Goal: Task Accomplishment & Management: Manage account settings

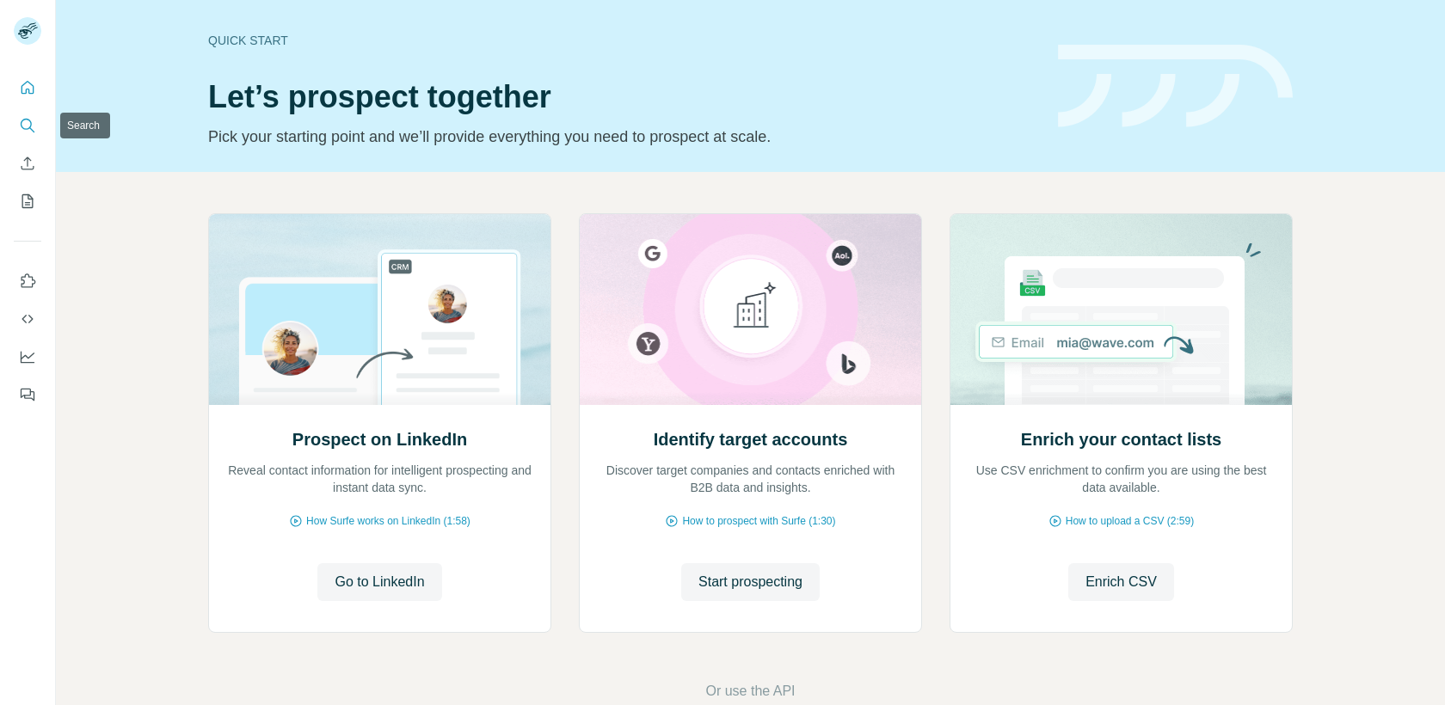
click at [22, 122] on icon "Search" at bounding box center [27, 125] width 17 height 17
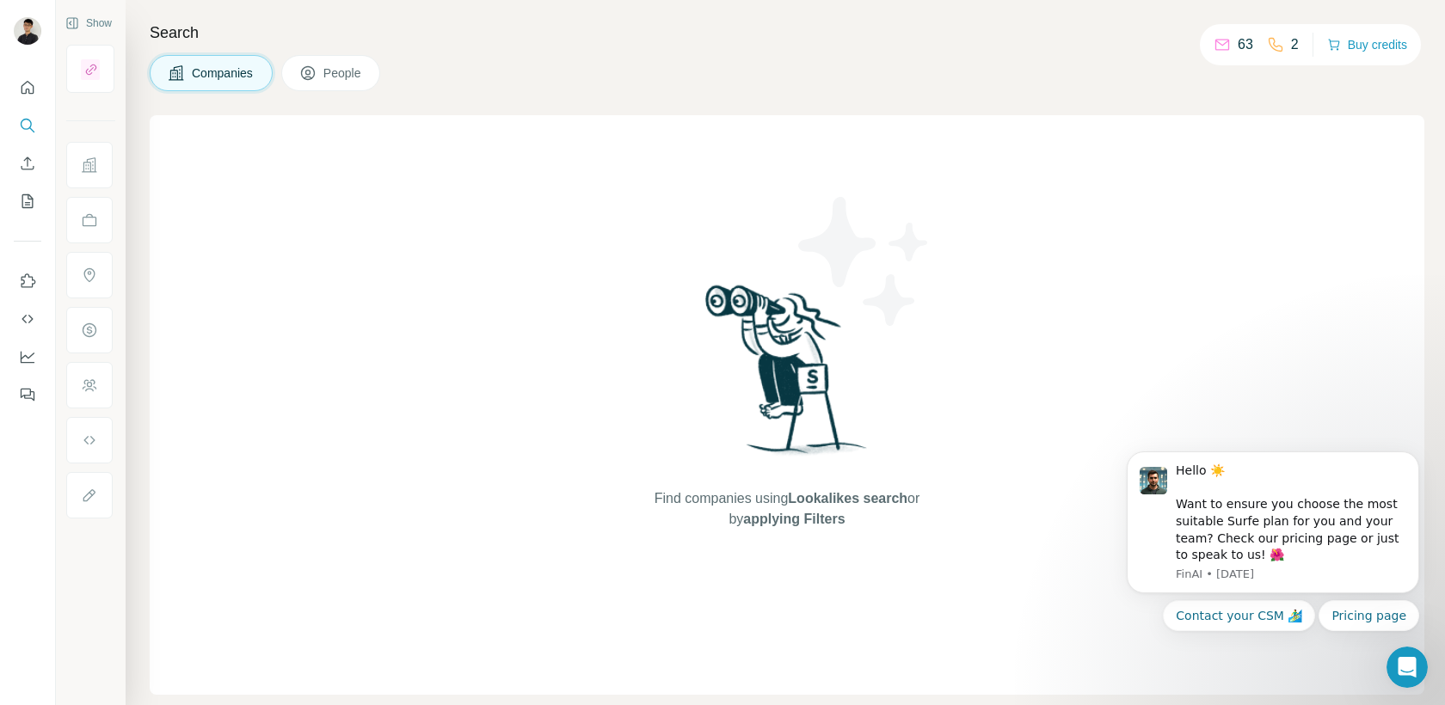
click at [327, 79] on span "People" at bounding box center [343, 73] width 40 height 17
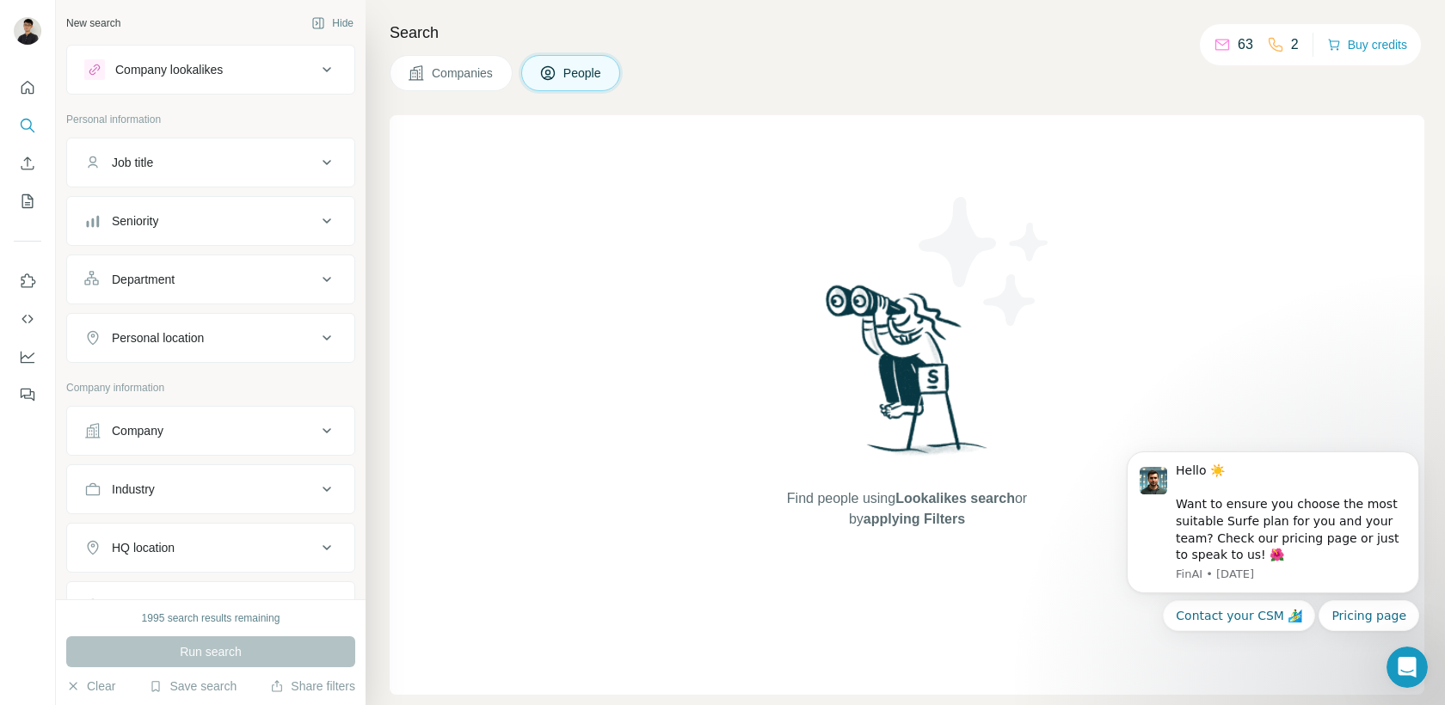
click at [445, 84] on button "Companies" at bounding box center [451, 73] width 123 height 36
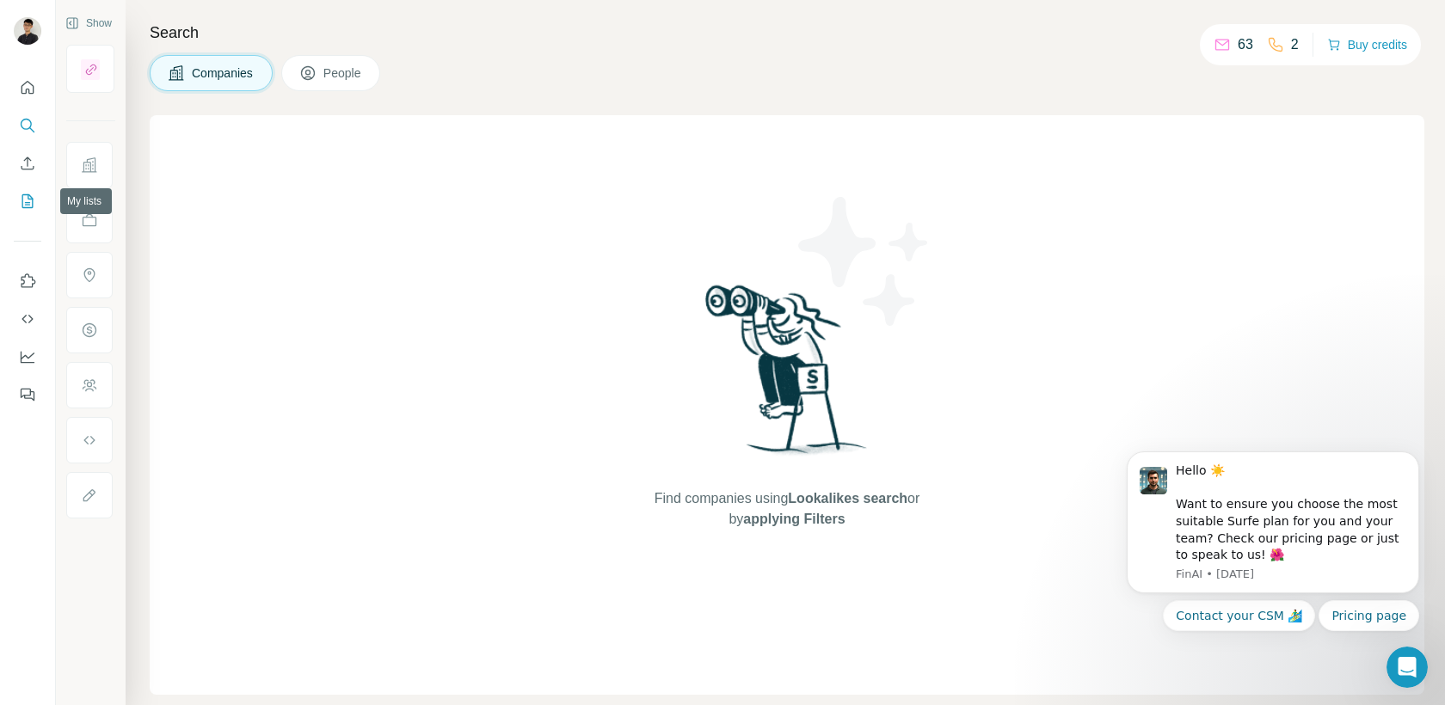
click at [33, 193] on icon "My lists" at bounding box center [27, 201] width 17 height 17
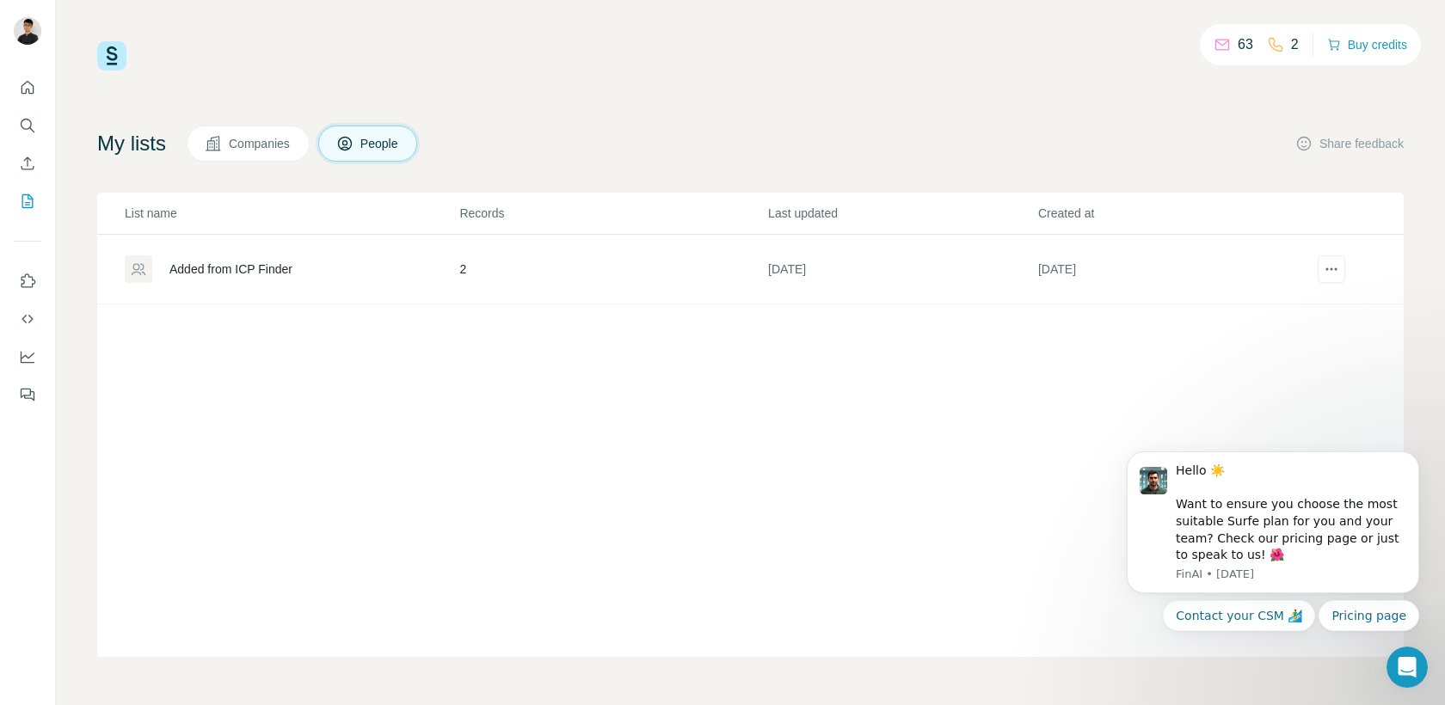
click at [324, 268] on div "Added from ICP Finder" at bounding box center [291, 270] width 333 height 28
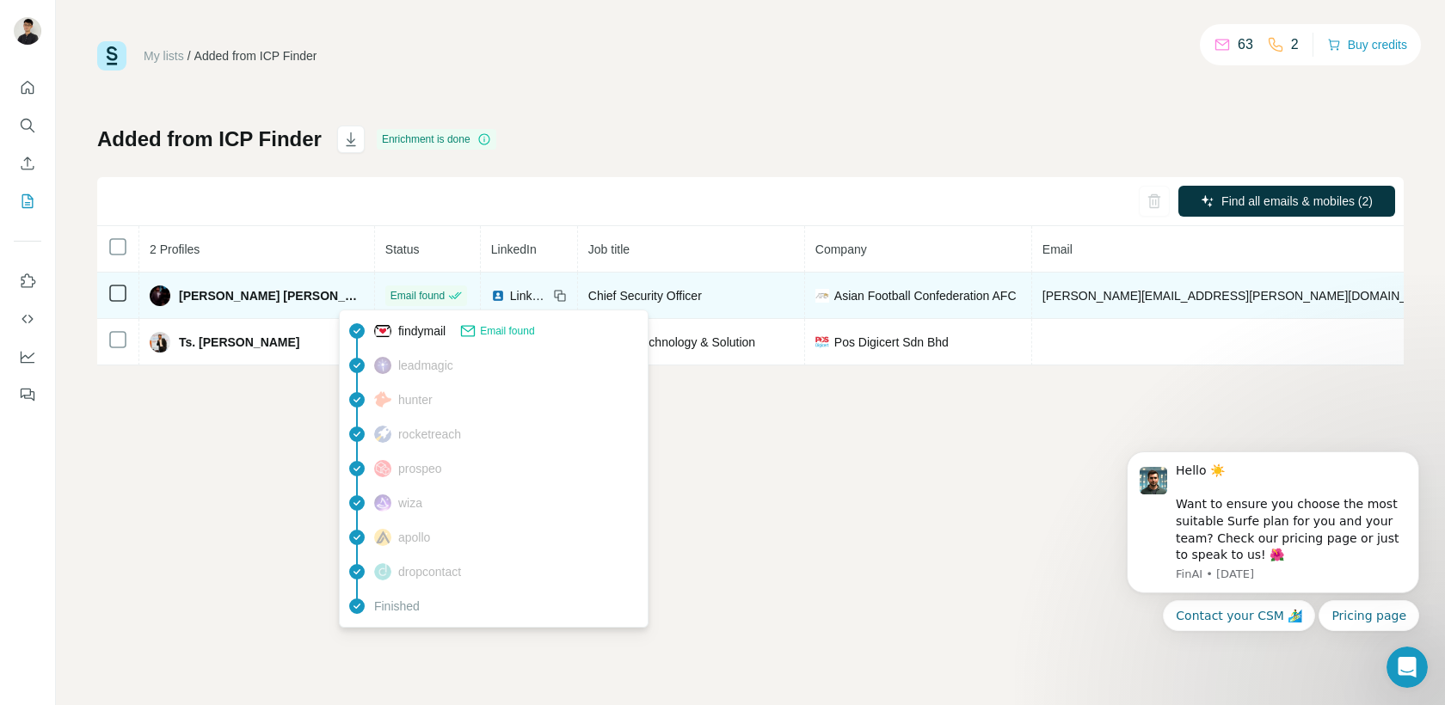
click at [403, 299] on div "Email found" at bounding box center [426, 295] width 71 height 15
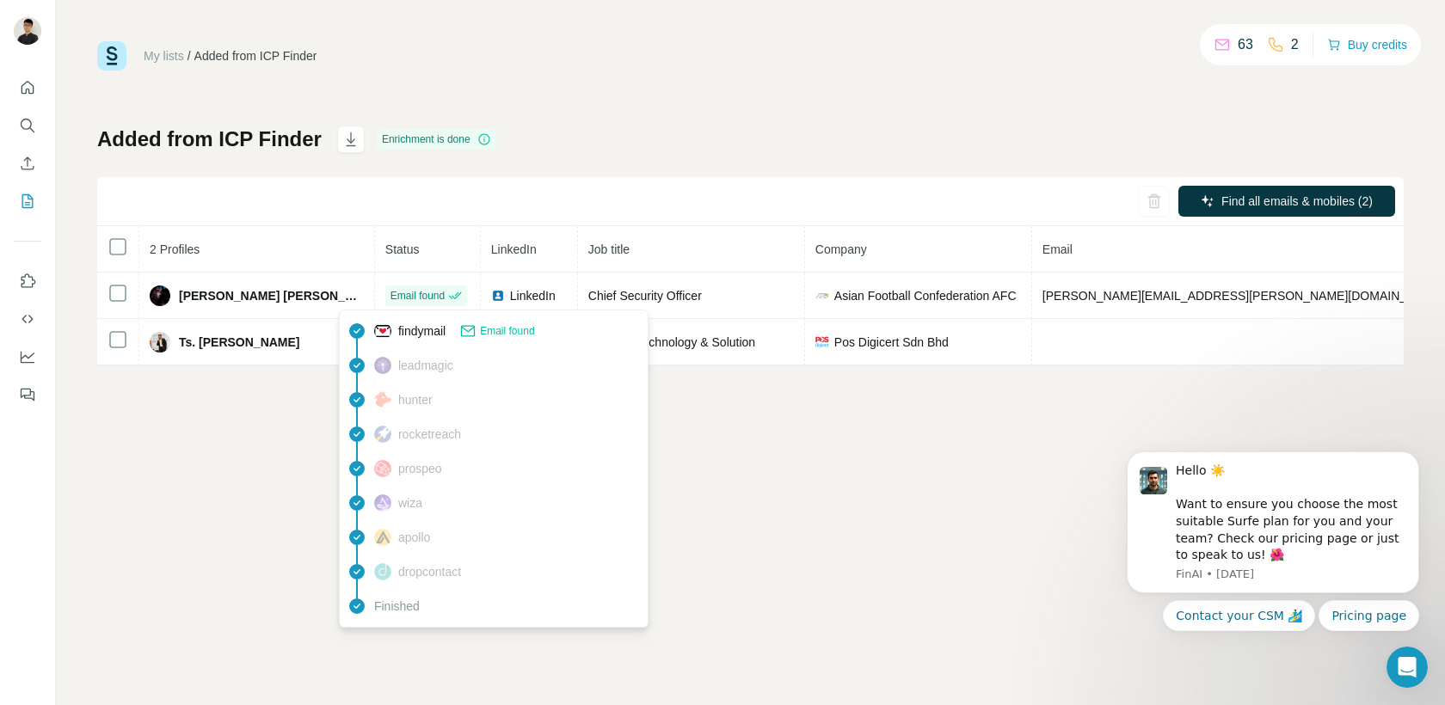
click at [273, 398] on div "My lists / Added from ICP Finder 63 2 Buy credits Added from ICP Finder Enrichm…" at bounding box center [750, 352] width 1389 height 705
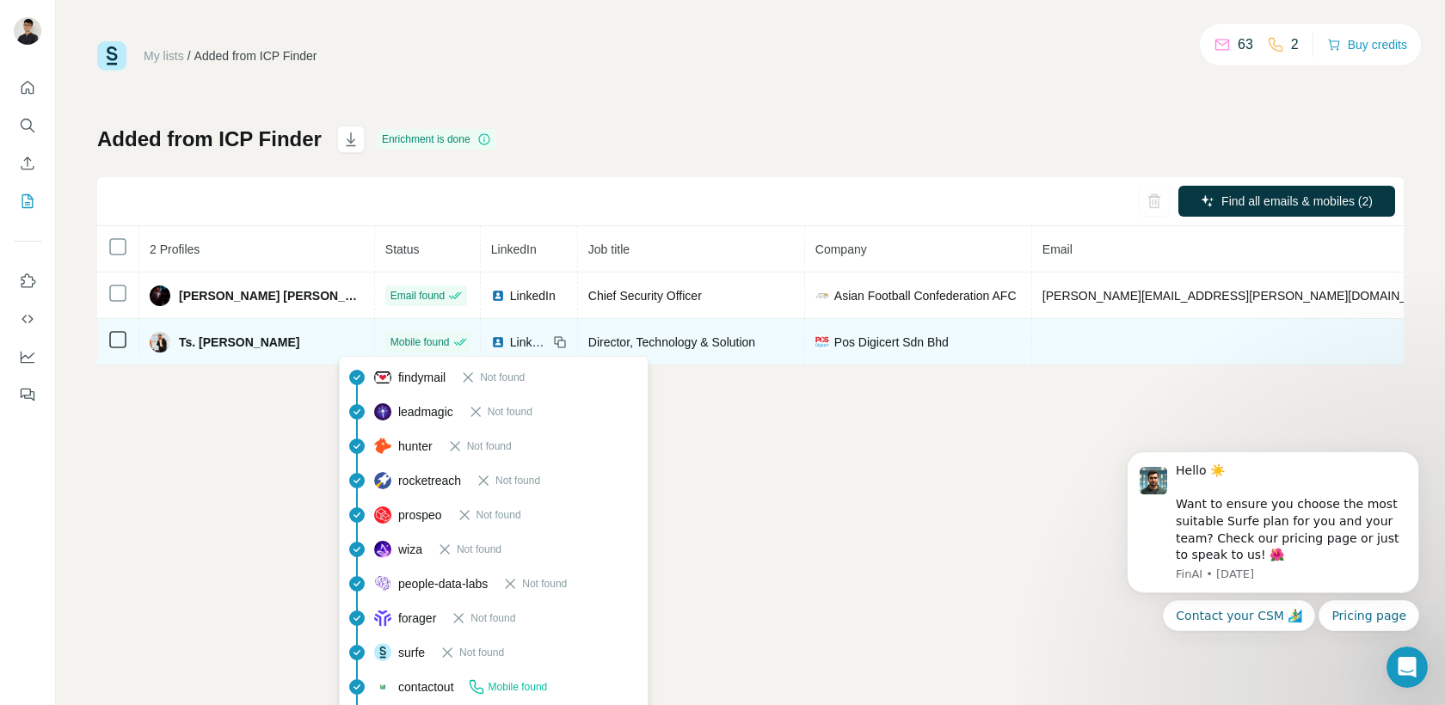
click at [398, 342] on span "Mobile found" at bounding box center [420, 342] width 59 height 15
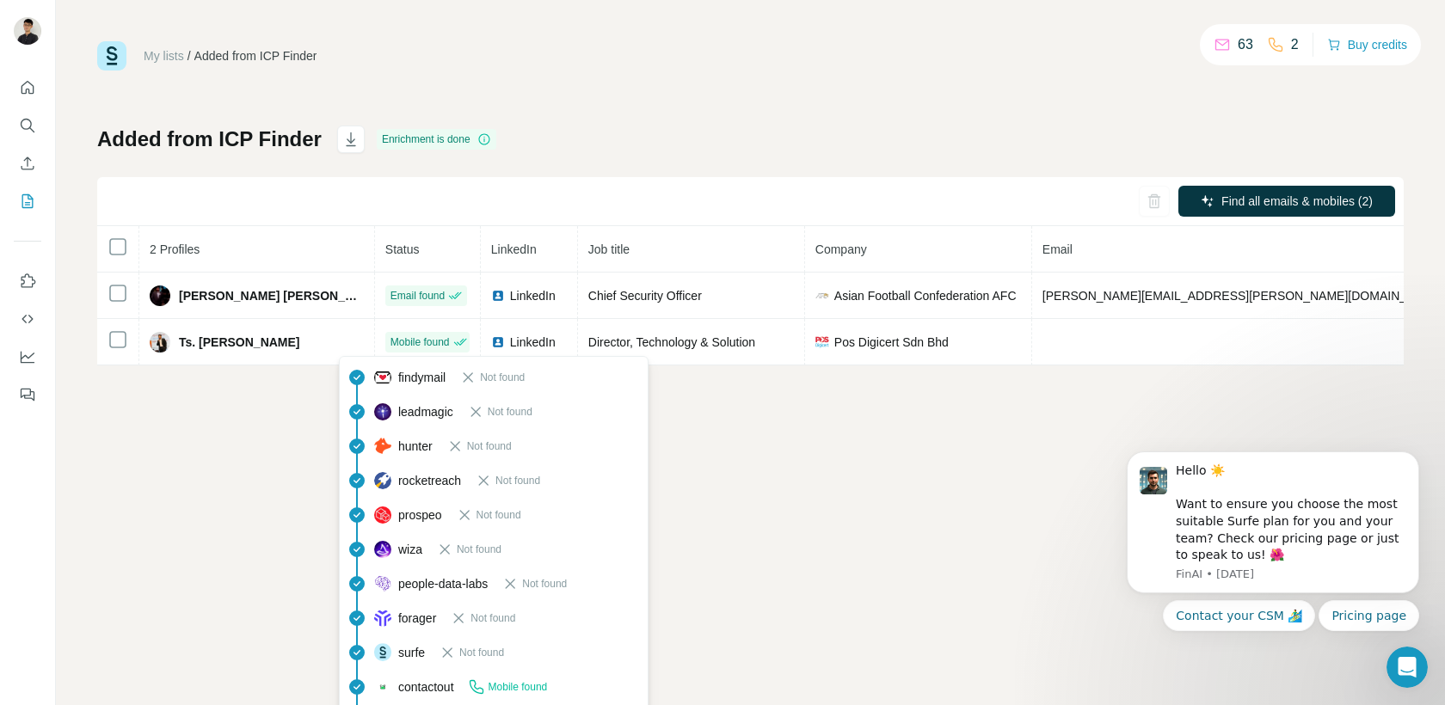
click at [992, 422] on div "My lists / Added from ICP Finder 63 2 Buy credits Added from ICP Finder Enrichm…" at bounding box center [750, 352] width 1389 height 705
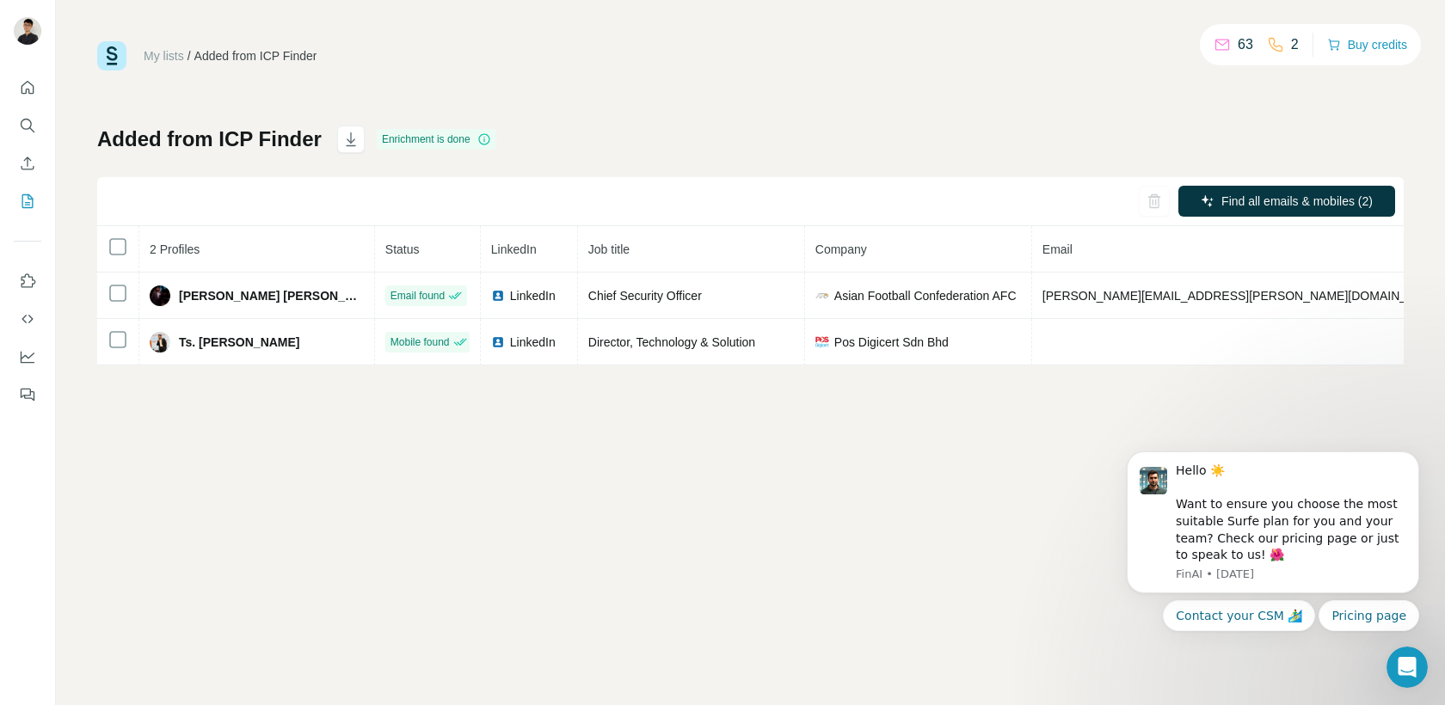
click at [615, 132] on div "Added from ICP Finder Enrichment is done Find all emails & mobiles (2) 2 Profil…" at bounding box center [750, 246] width 1307 height 240
click at [1227, 47] on div "63" at bounding box center [1234, 44] width 40 height 21
click at [1223, 45] on icon at bounding box center [1222, 44] width 17 height 17
click at [992, 479] on div "My lists / Added from ICP Finder 63 2 Buy credits Added from ICP Finder Enrichm…" at bounding box center [750, 352] width 1389 height 705
click at [943, 563] on div "My lists / Added from ICP Finder 63 2 Buy credits Added from ICP Finder Enrichm…" at bounding box center [750, 352] width 1389 height 705
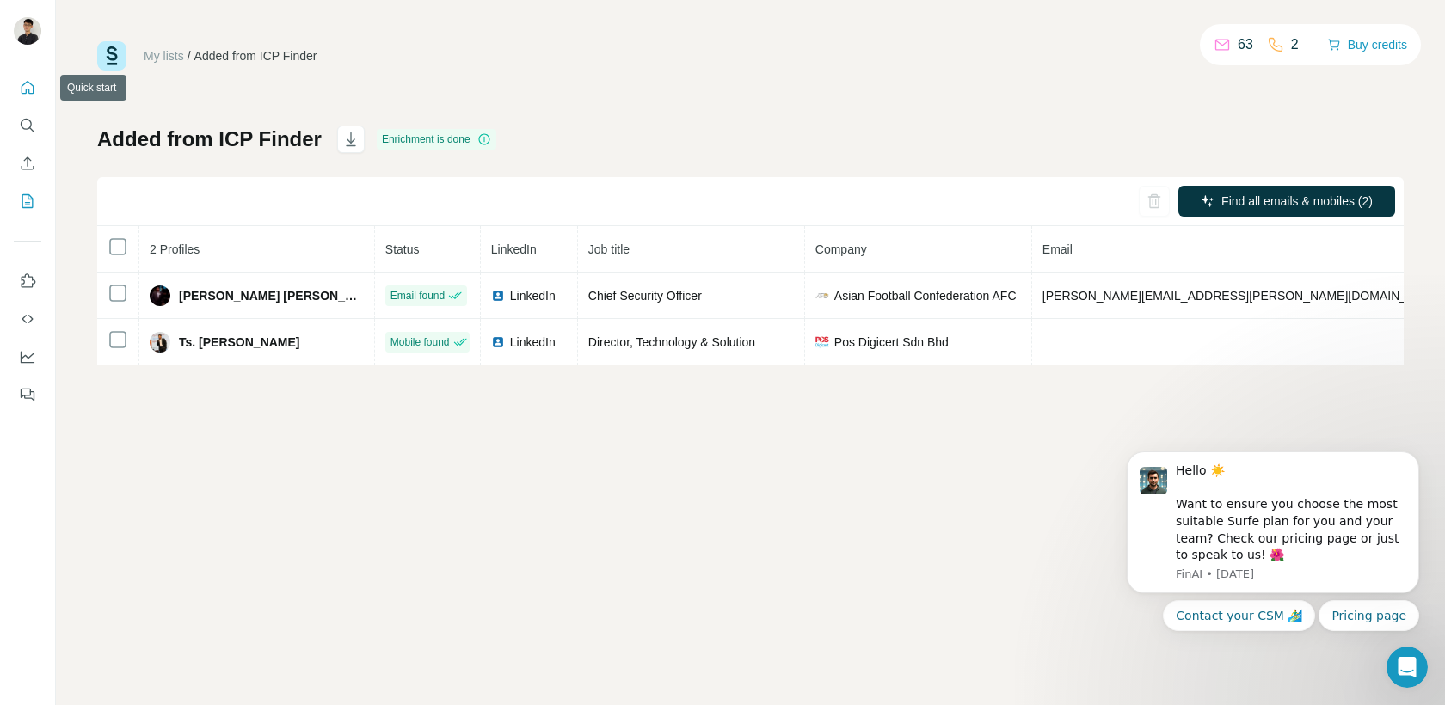
click at [28, 79] on icon "Quick start" at bounding box center [27, 87] width 17 height 17
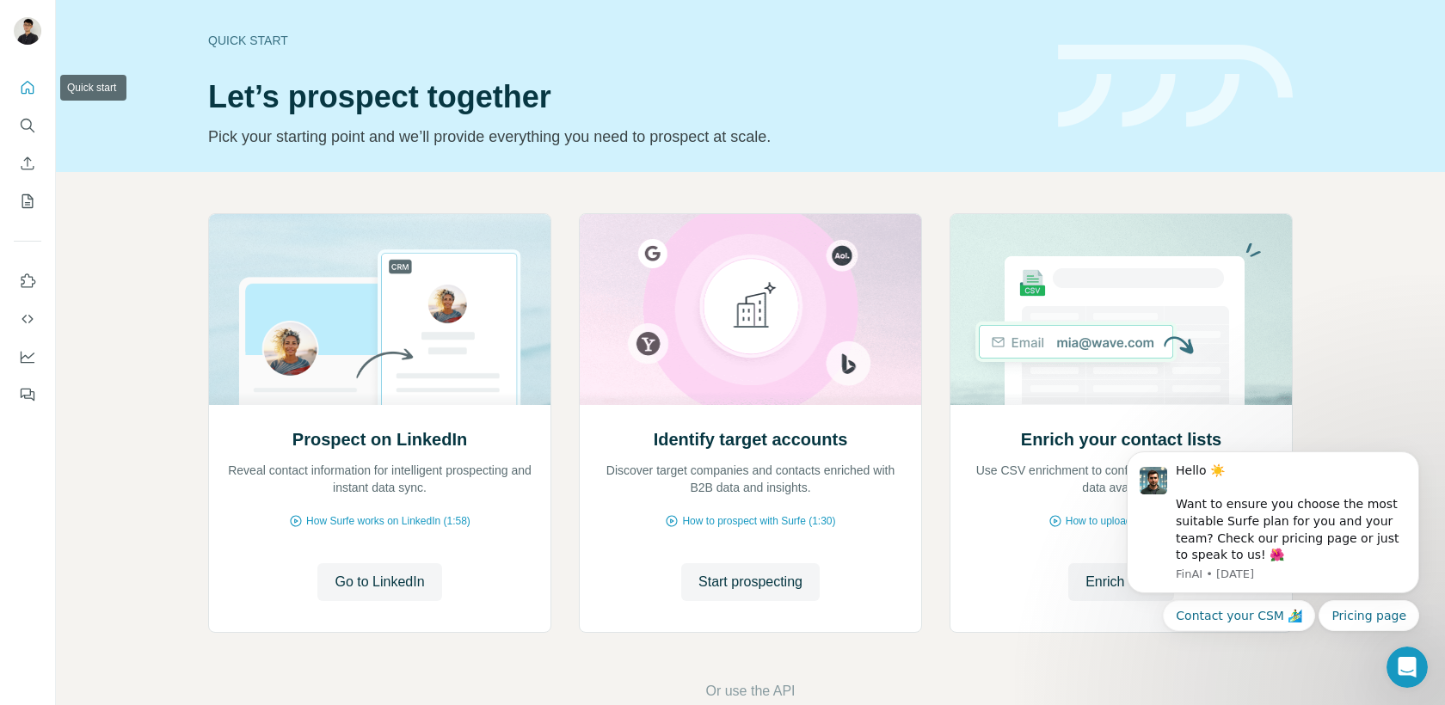
click at [28, 90] on icon "Quick start" at bounding box center [28, 87] width 13 height 13
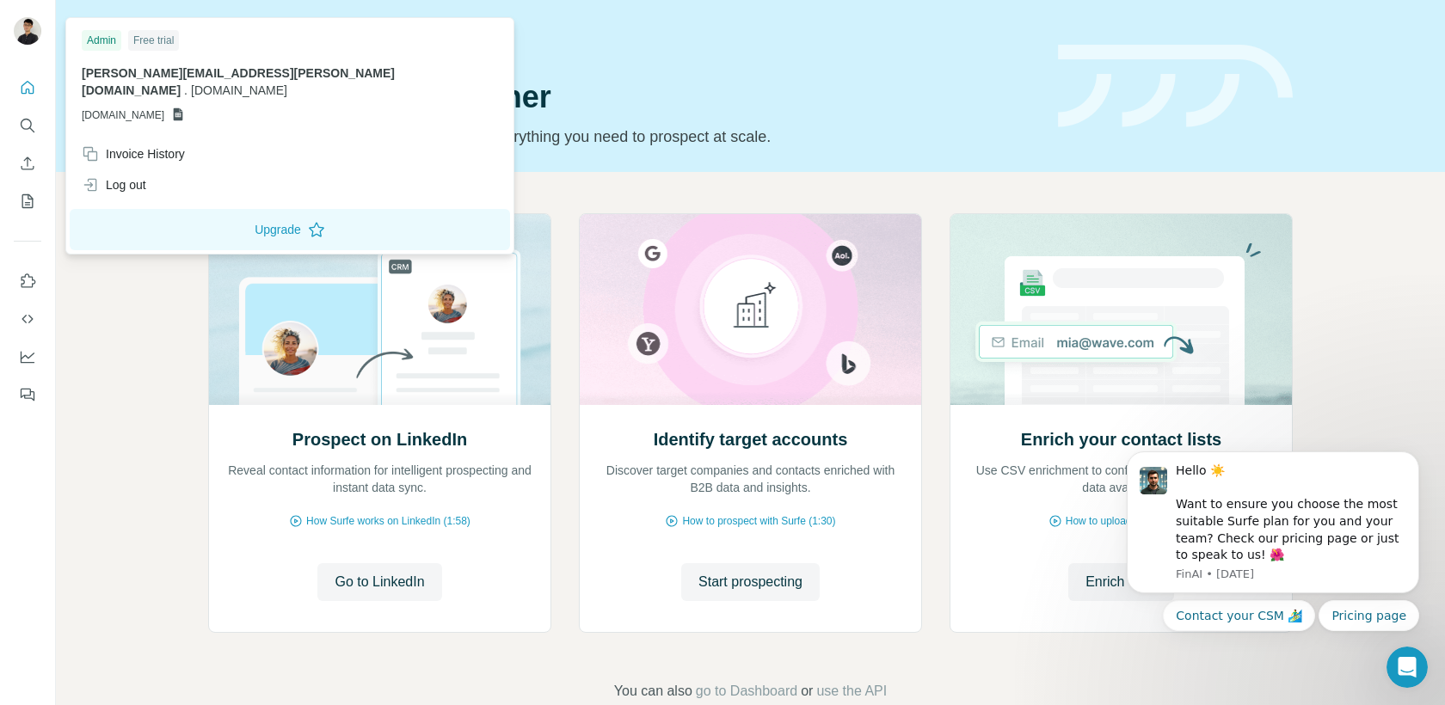
click at [45, 48] on div at bounding box center [30, 33] width 50 height 57
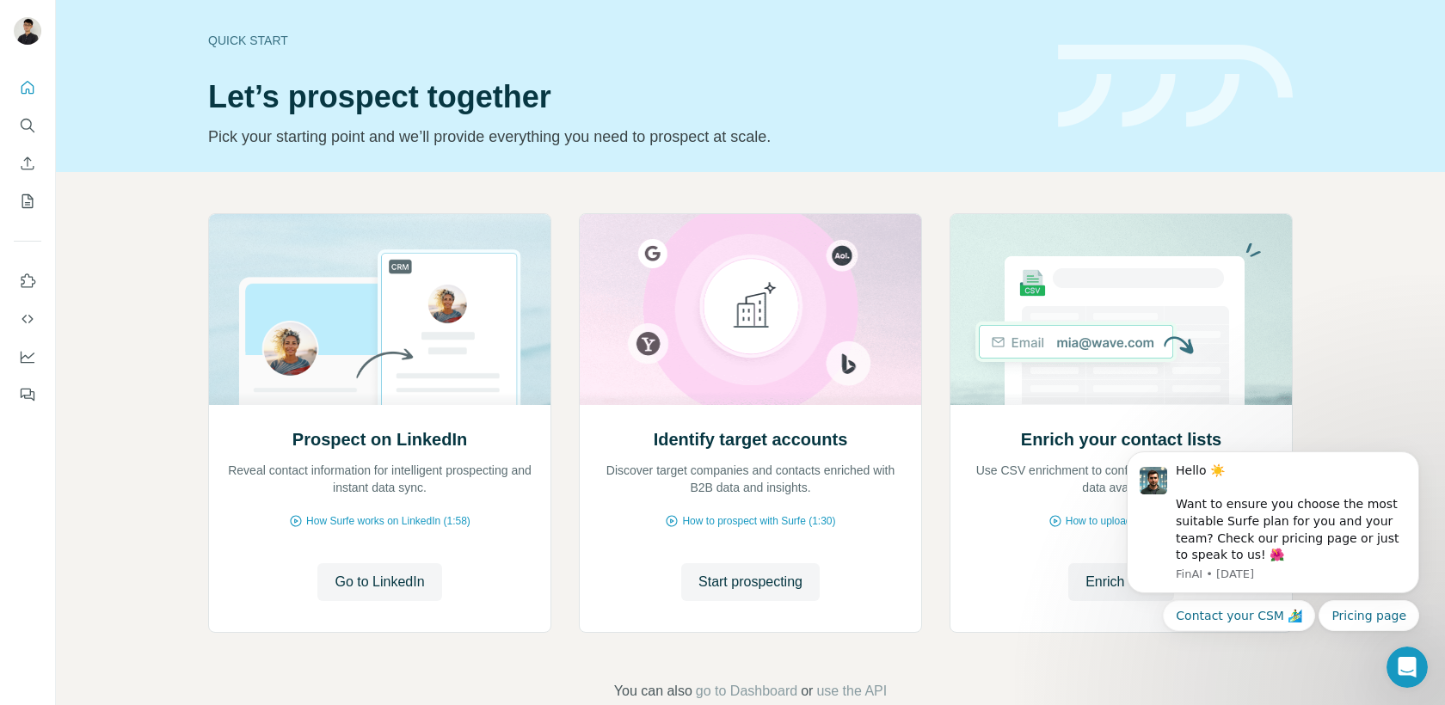
click at [44, 46] on div at bounding box center [30, 33] width 50 height 57
click at [31, 34] on img at bounding box center [28, 31] width 28 height 28
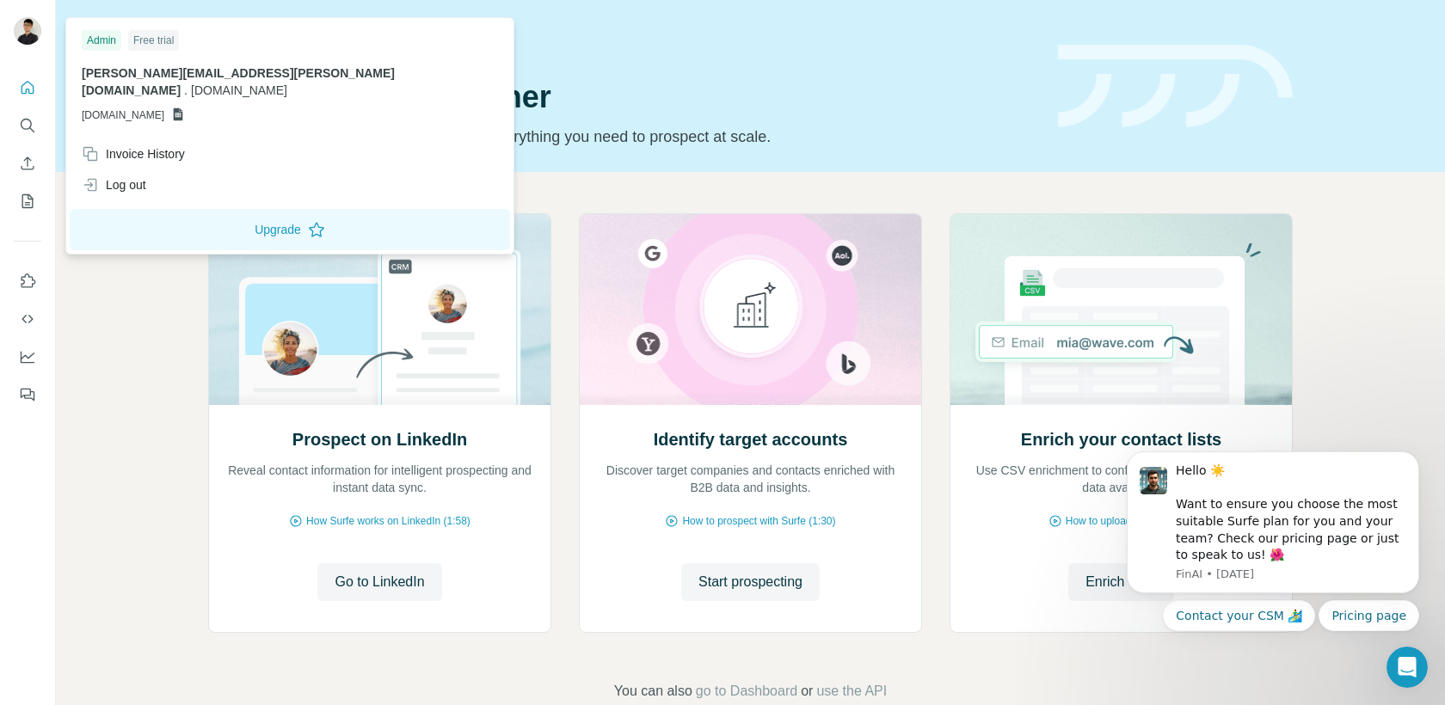
drag, startPoint x: 108, startPoint y: 371, endPoint x: 103, endPoint y: 363, distance: 8.9
click at [107, 372] on div "Prospect on LinkedIn Reveal contact information for intelligent prospecting and…" at bounding box center [750, 457] width 1389 height 571
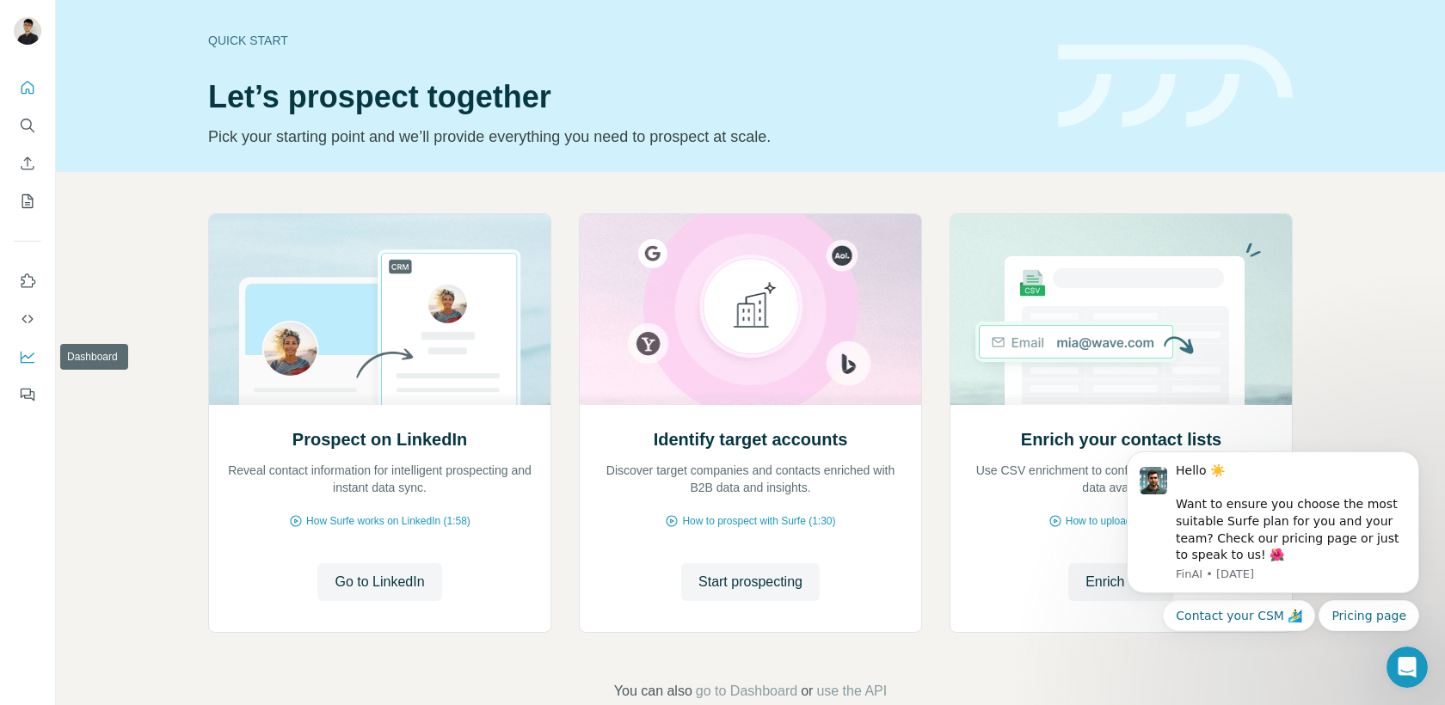
click at [26, 361] on icon "Dashboard" at bounding box center [27, 356] width 17 height 17
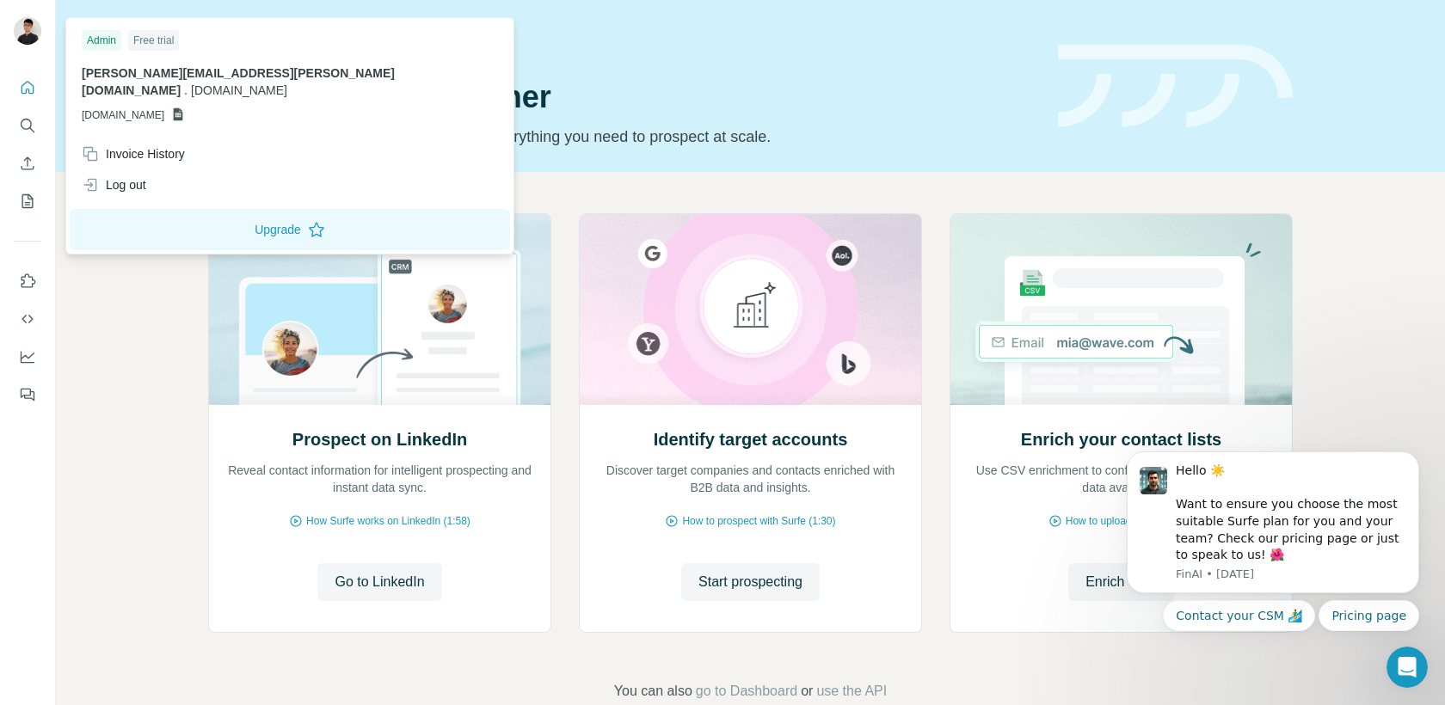
click at [28, 22] on img at bounding box center [28, 31] width 28 height 28
click at [24, 90] on icon "Quick start" at bounding box center [27, 87] width 17 height 17
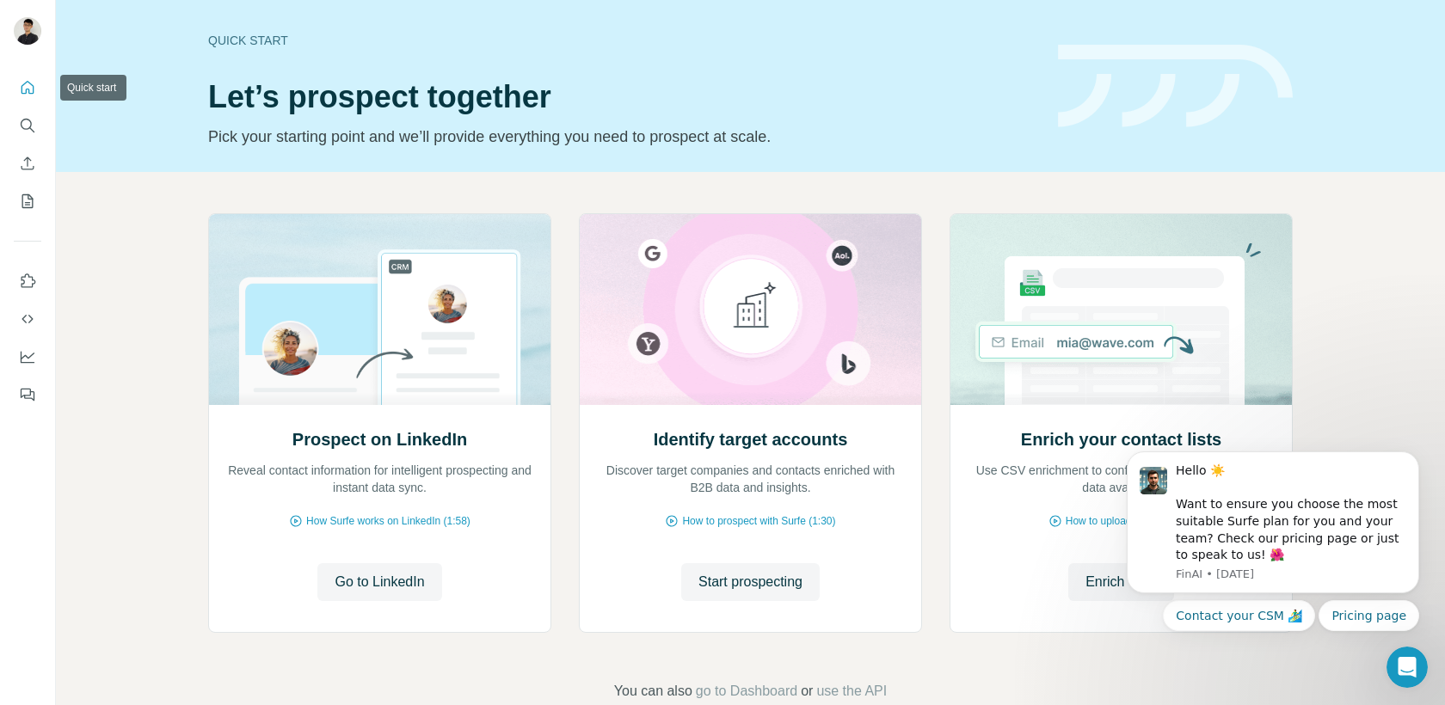
click at [24, 90] on icon "Quick start" at bounding box center [27, 87] width 17 height 17
click at [34, 157] on icon "Enrich CSV" at bounding box center [27, 163] width 17 height 17
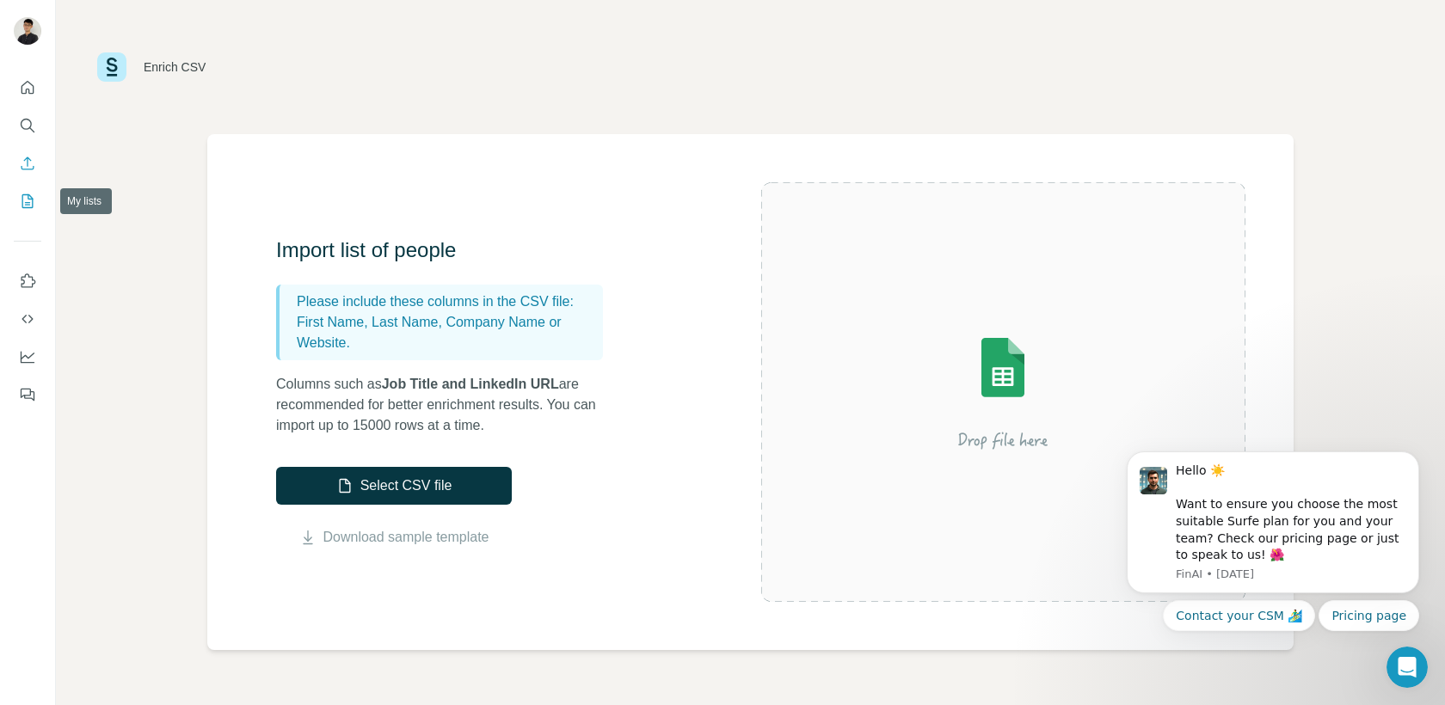
click at [31, 198] on icon "My lists" at bounding box center [27, 201] width 17 height 17
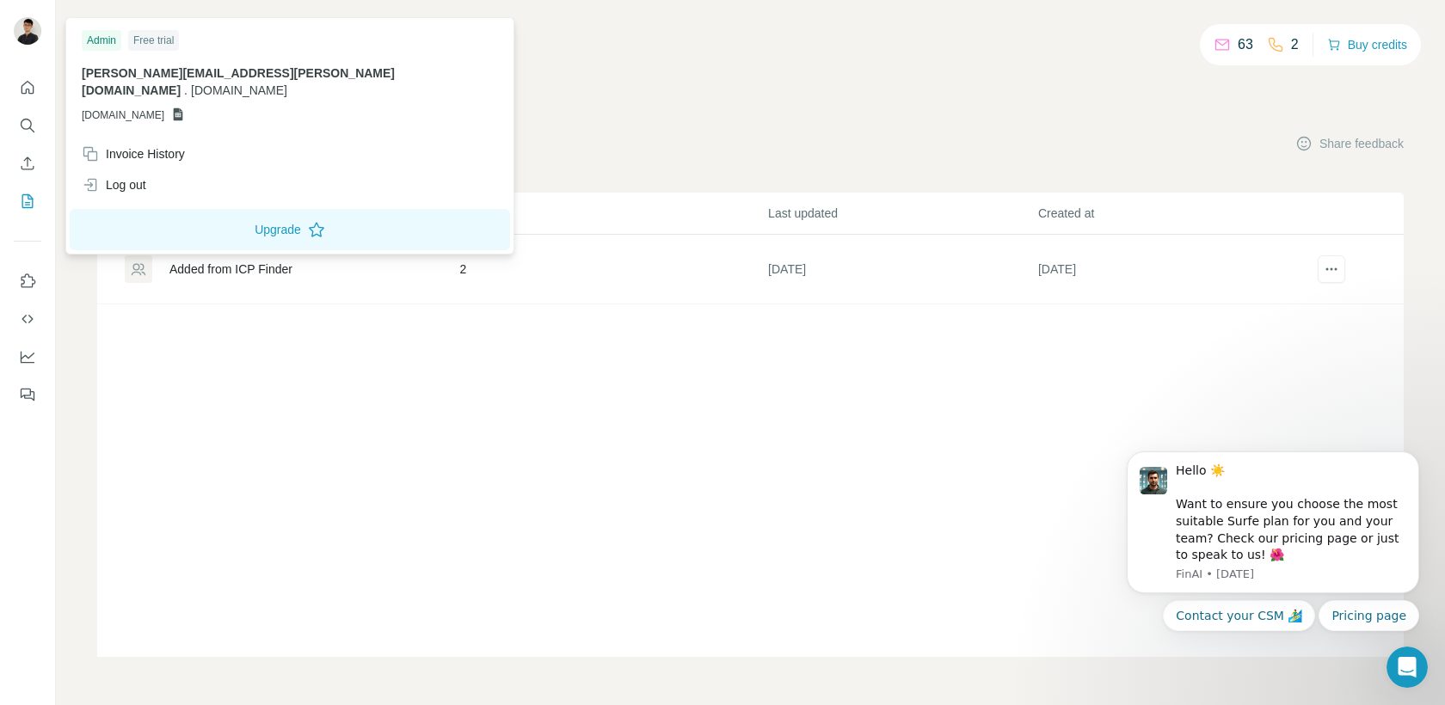
click at [32, 30] on img at bounding box center [28, 31] width 28 height 28
